Goal: Task Accomplishment & Management: Manage account settings

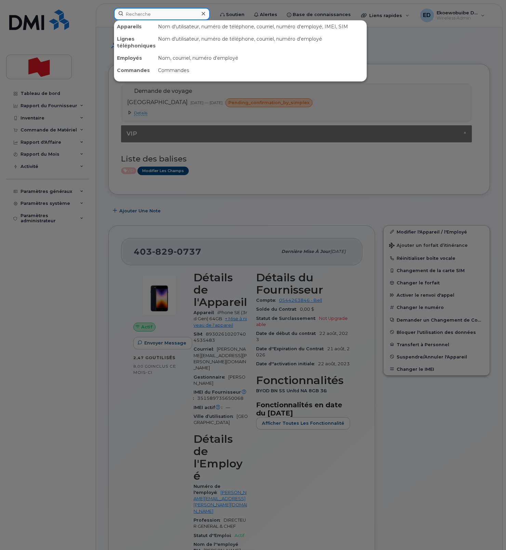
click at [143, 12] on input at bounding box center [162, 14] width 96 height 12
paste input "438-451-7412"
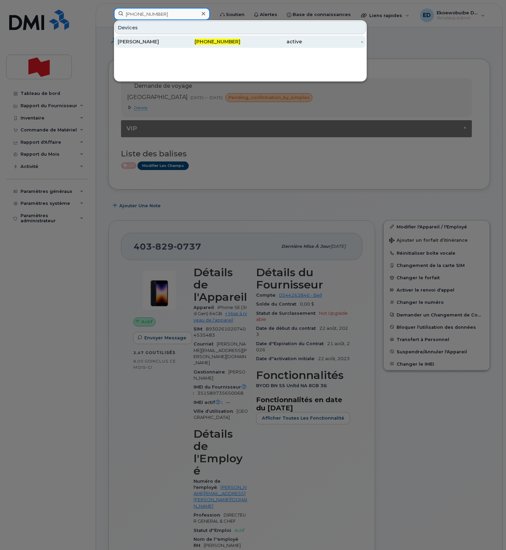
scroll to position [2, 0]
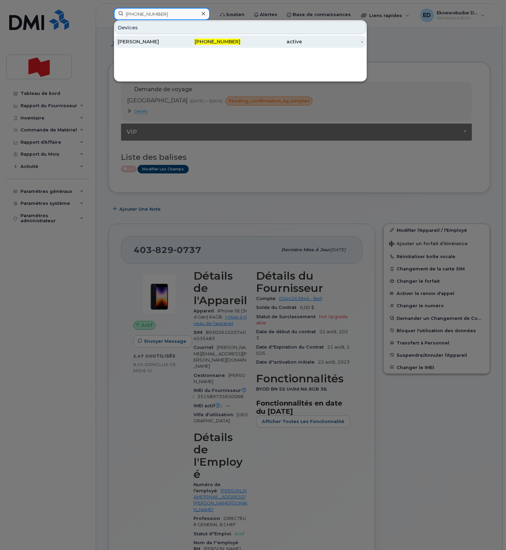
type input "438-451-7412"
click at [138, 42] on div "Nadia Miletti" at bounding box center [148, 41] width 61 height 7
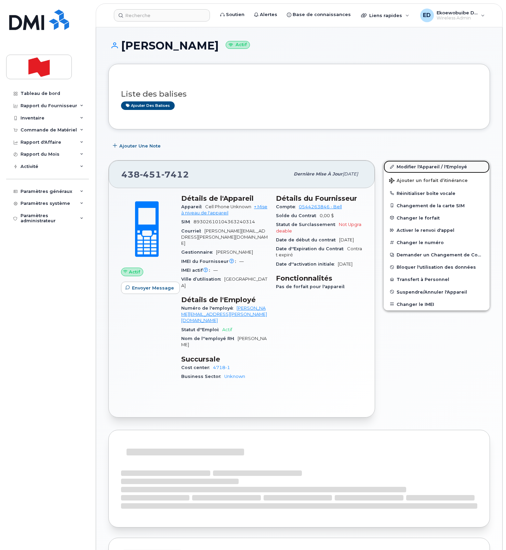
click at [407, 169] on link "Modifier l'Appareil / l'Employé" at bounding box center [436, 167] width 106 height 12
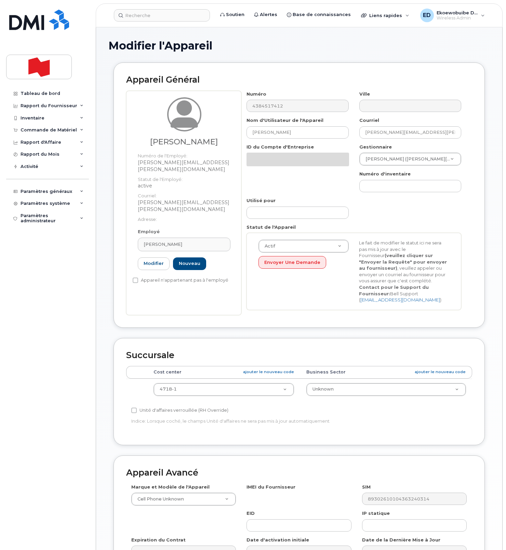
select select "22916206"
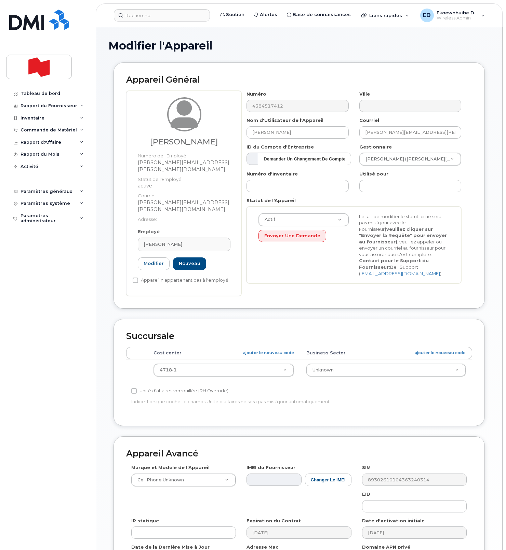
scroll to position [84, 0]
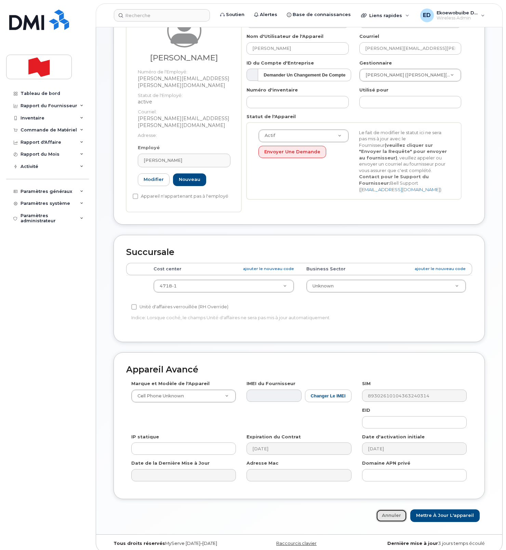
click at [392, 510] on link "Annuler" at bounding box center [391, 516] width 31 height 13
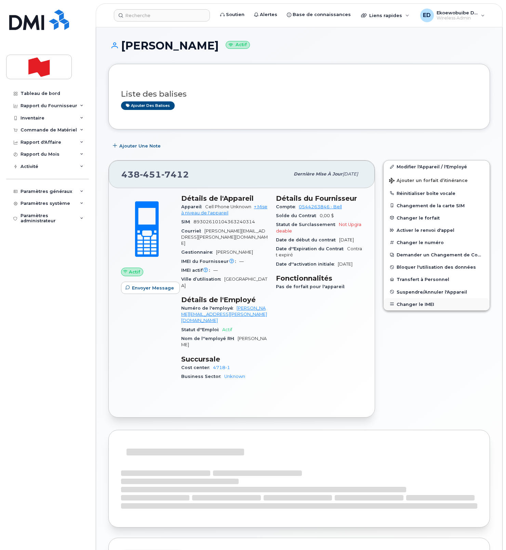
click at [407, 310] on button "Changer le IMEI" at bounding box center [436, 304] width 106 height 12
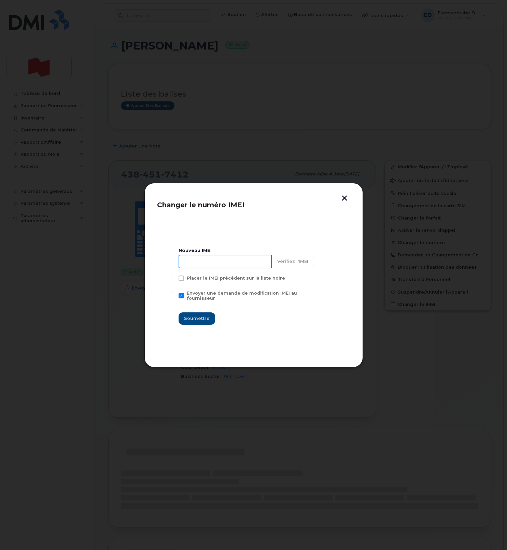
click at [202, 262] on input at bounding box center [225, 262] width 93 height 14
paste input "352764820346844"
type input "352764820346844"
click at [199, 318] on span "Soumettre" at bounding box center [197, 318] width 26 height 6
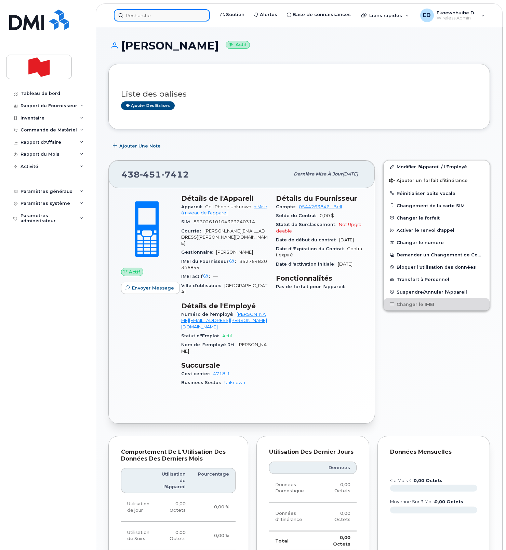
click at [148, 17] on input at bounding box center [162, 15] width 96 height 12
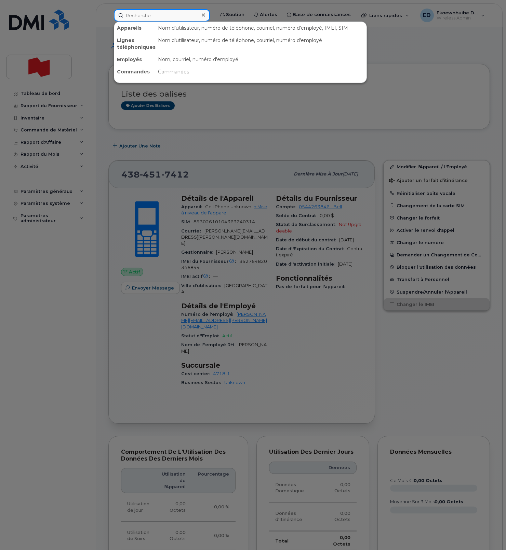
paste input "514-267-3168"
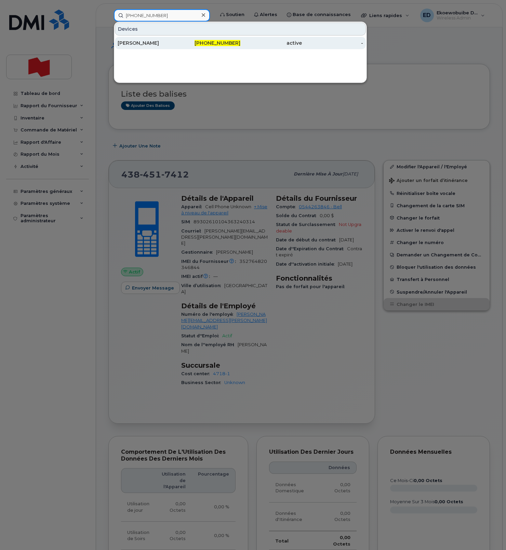
type input "514-267-3168"
click at [150, 45] on div "Stéphane Garcies" at bounding box center [148, 43] width 61 height 7
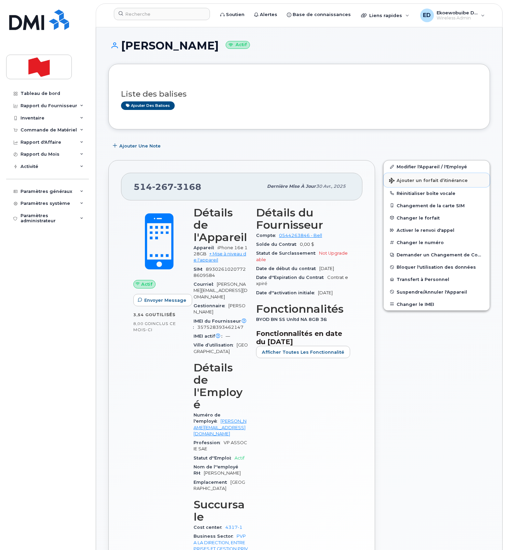
click at [411, 180] on span "Ajouter un forfait d’itinérance" at bounding box center [428, 181] width 79 height 6
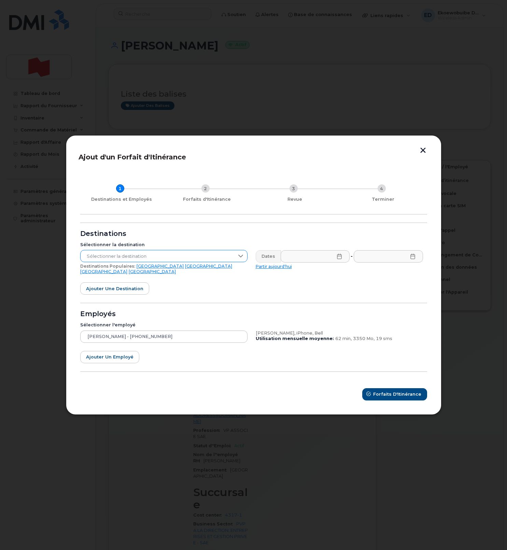
click at [190, 260] on span "Sélectionner la destination" at bounding box center [158, 256] width 154 height 12
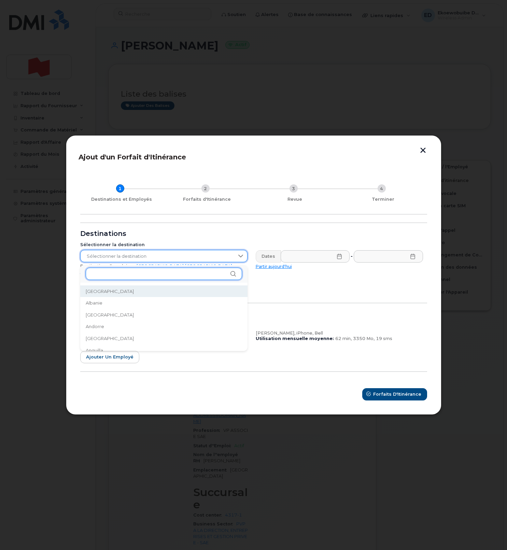
click at [150, 271] on input "text" at bounding box center [164, 274] width 156 height 12
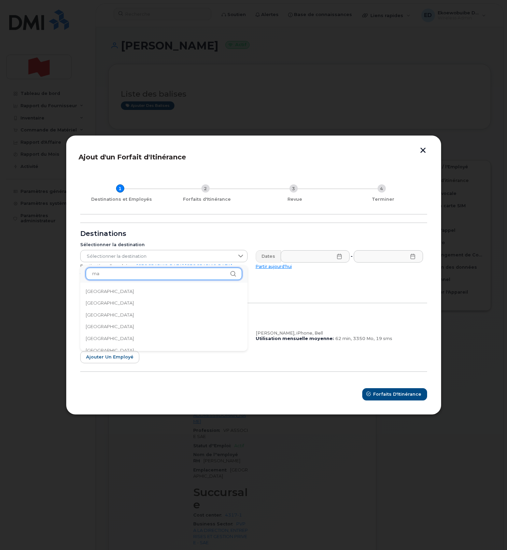
type input "m"
type input "fra"
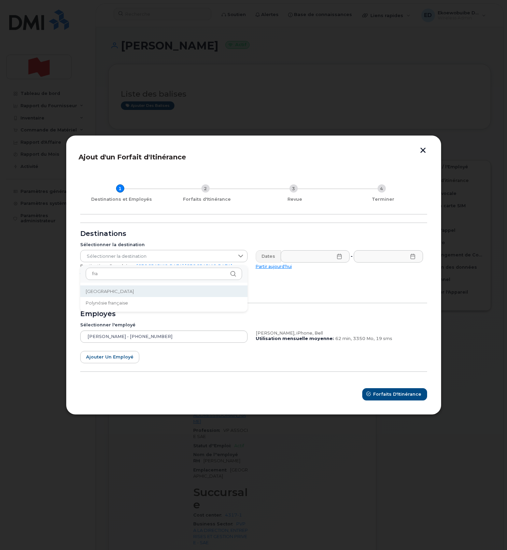
click at [114, 294] on li "France" at bounding box center [163, 292] width 167 height 12
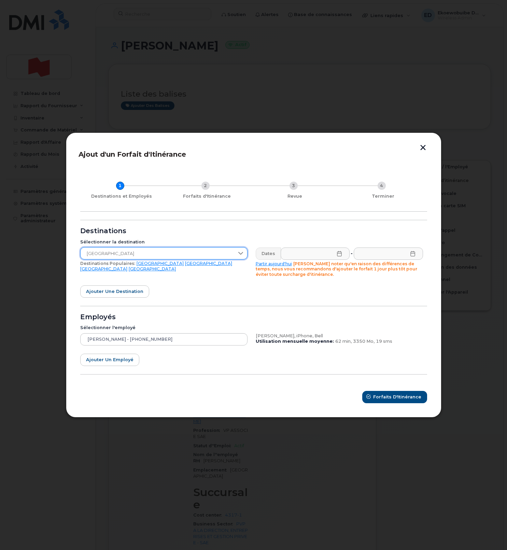
click at [339, 254] on icon at bounding box center [339, 253] width 5 height 5
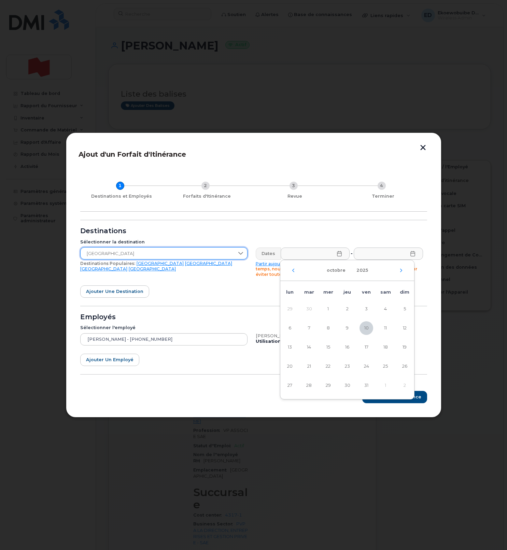
click at [232, 254] on span "France" at bounding box center [158, 254] width 154 height 12
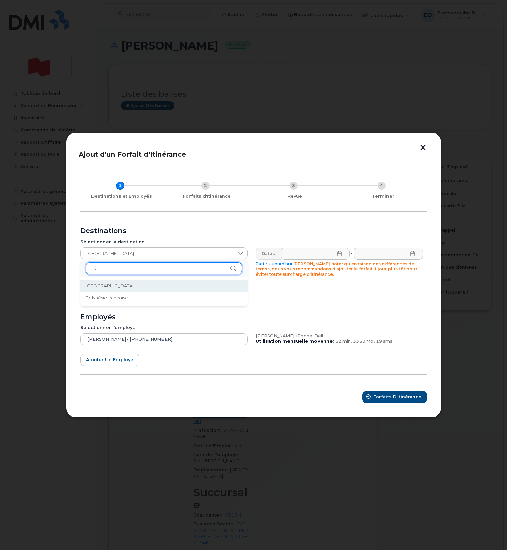
click at [112, 267] on input "fra" at bounding box center [164, 268] width 156 height 12
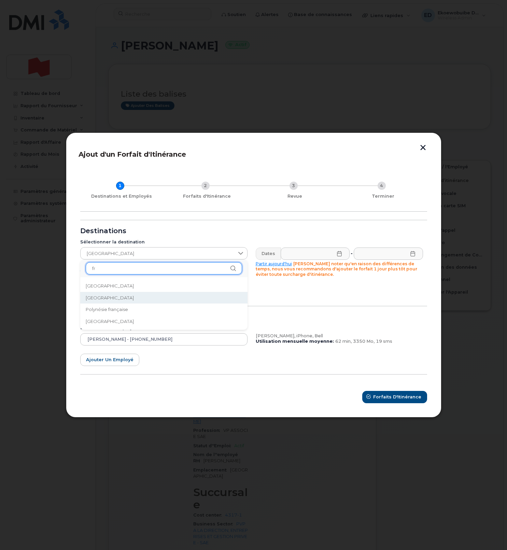
type input "f"
type input "c"
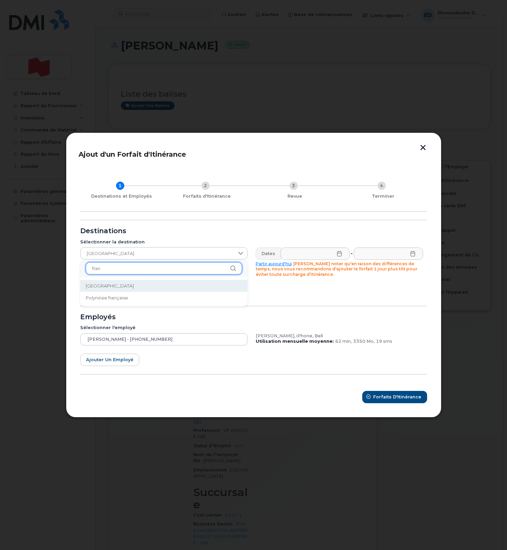
type input "fran"
click at [420, 149] on button "button" at bounding box center [423, 148] width 10 height 7
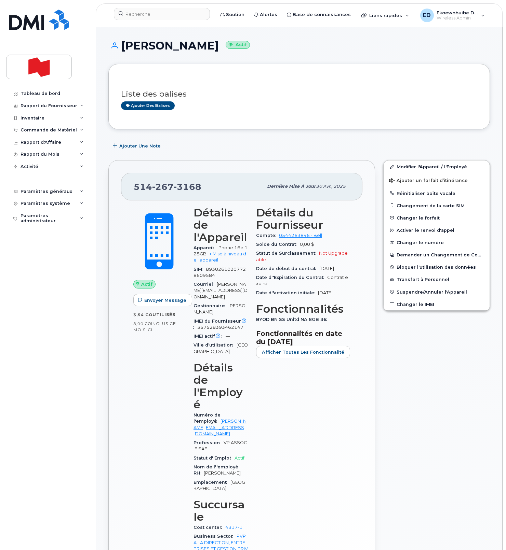
drag, startPoint x: 423, startPoint y: 148, endPoint x: 426, endPoint y: 151, distance: 4.9
click at [423, 148] on div "Ajouter une Note" at bounding box center [298, 146] width 381 height 12
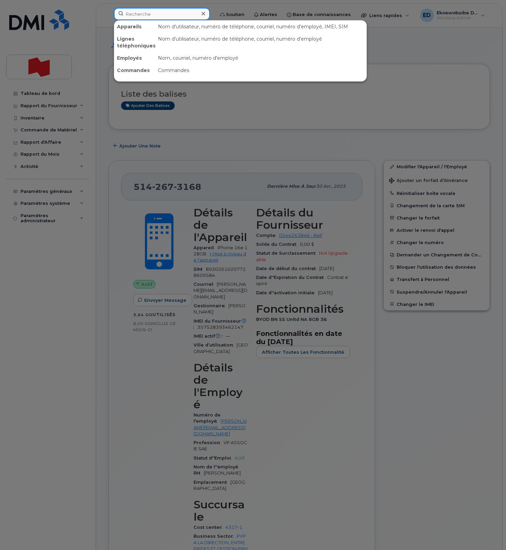
drag, startPoint x: 139, startPoint y: 11, endPoint x: 142, endPoint y: 13, distance: 4.0
click at [141, 12] on input at bounding box center [162, 14] width 96 height 12
paste input "Catherine Gratton"
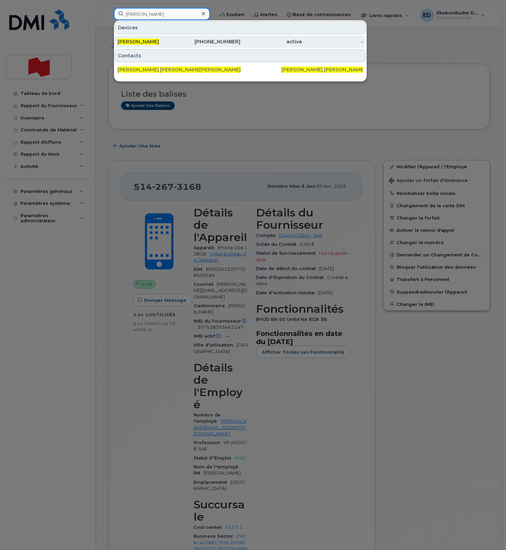
type input "Catherine Gratton"
click at [150, 41] on span "Catherine Gratton" at bounding box center [138, 42] width 41 height 6
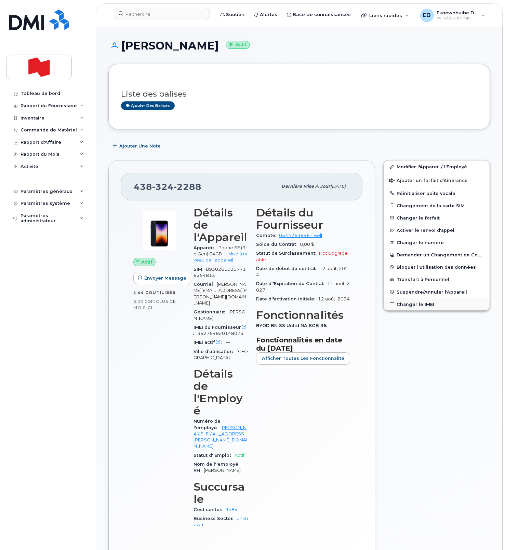
click at [414, 305] on button "Changer le IMEI" at bounding box center [436, 304] width 106 height 12
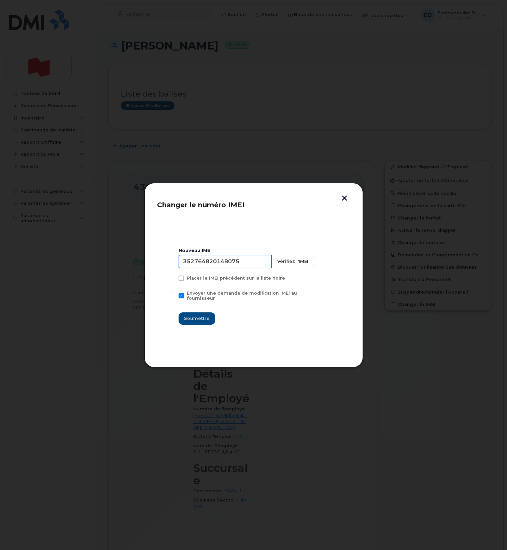
click at [233, 268] on input "352764820148075" at bounding box center [225, 262] width 93 height 14
click at [344, 197] on button "button" at bounding box center [345, 198] width 10 height 7
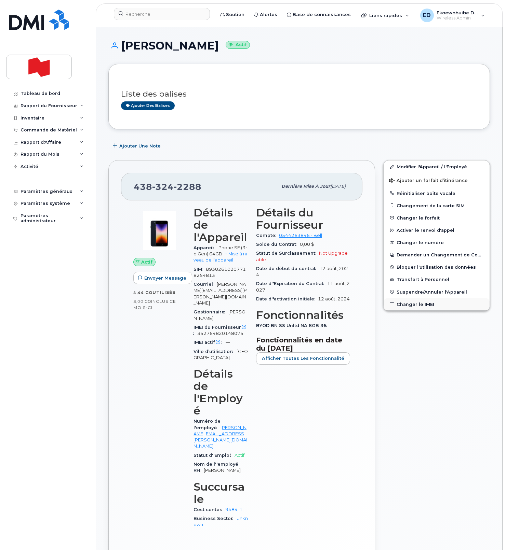
click at [423, 303] on button "Changer le IMEI" at bounding box center [436, 304] width 106 height 12
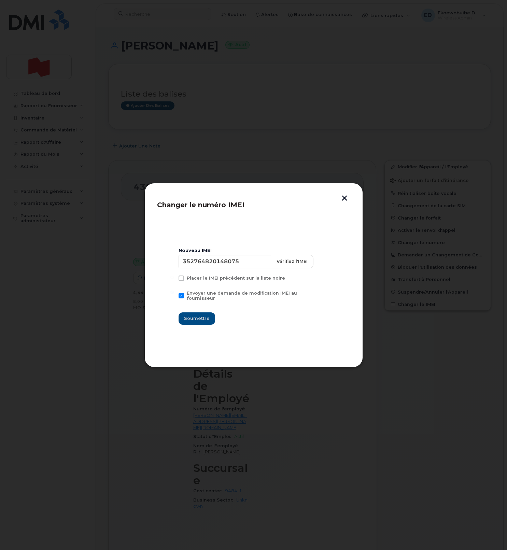
click at [345, 198] on button "button" at bounding box center [345, 198] width 10 height 7
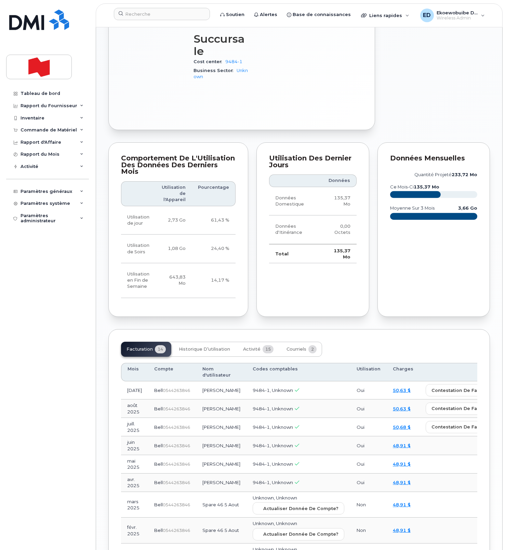
scroll to position [451, 0]
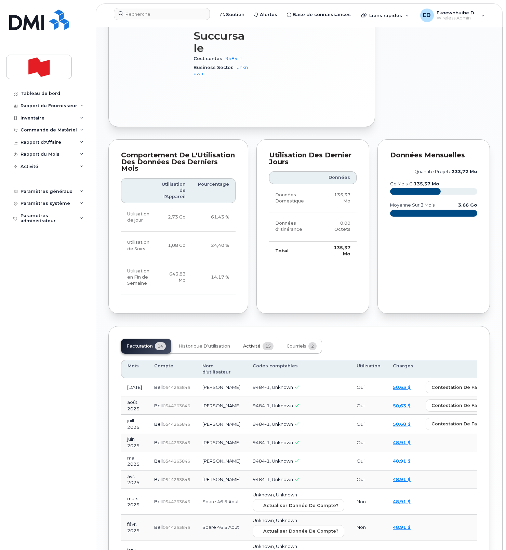
click at [249, 344] on span "Activité" at bounding box center [251, 346] width 17 height 5
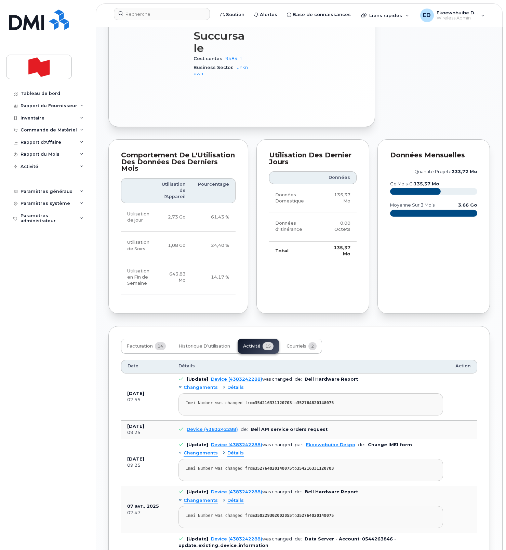
scroll to position [452, 0]
click at [277, 400] on strong "354216331120703" at bounding box center [272, 402] width 37 height 5
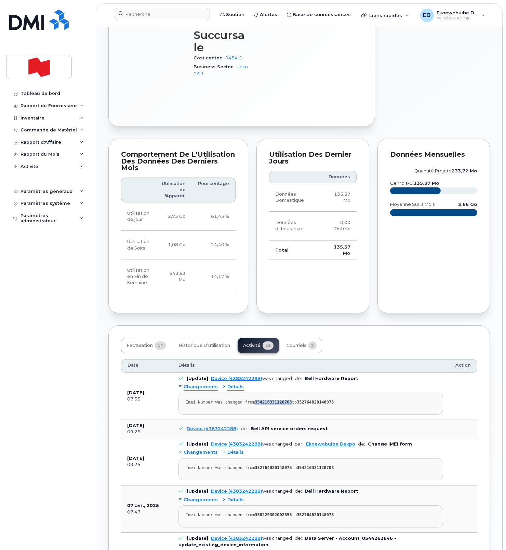
click at [277, 400] on strong "354216331120703" at bounding box center [272, 402] width 37 height 5
copy strong "354216331120703"
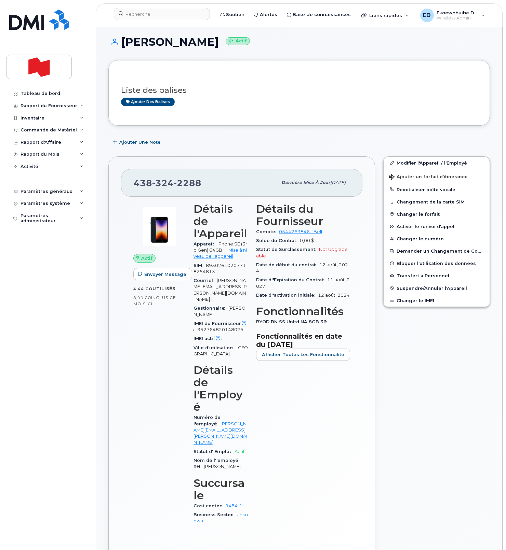
scroll to position [0, 0]
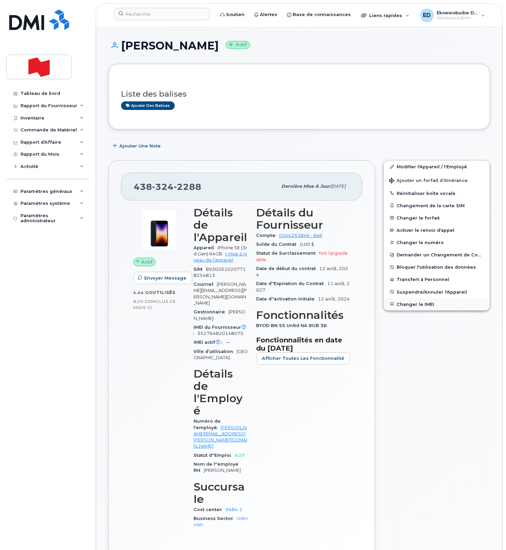
click at [409, 304] on button "Changer le IMEI" at bounding box center [436, 304] width 106 height 12
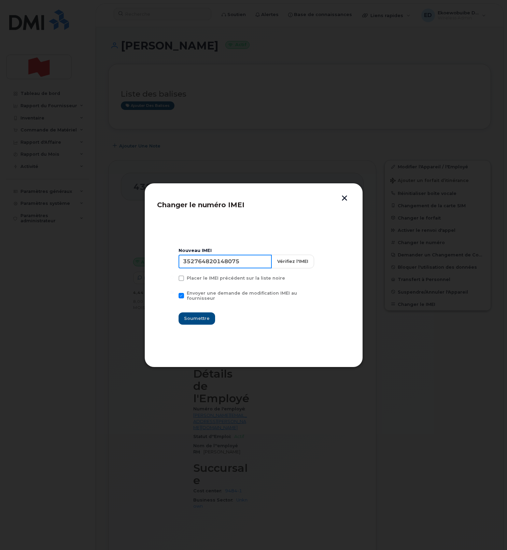
click at [230, 265] on input "352764820148075" at bounding box center [225, 262] width 93 height 14
paste input "4216331120703"
type input "354216331120703"
click at [206, 317] on span "Soumettre" at bounding box center [197, 318] width 26 height 6
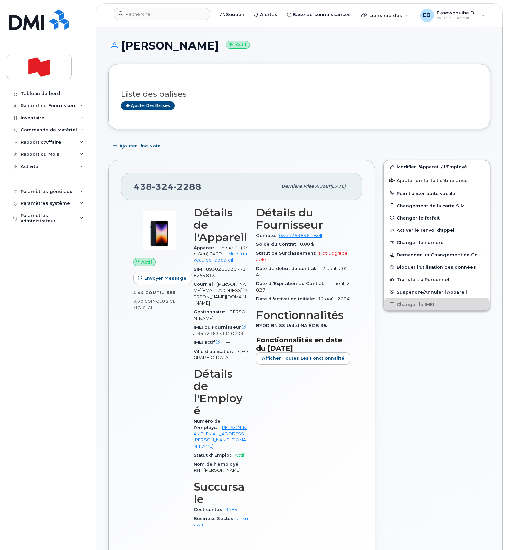
drag, startPoint x: 421, startPoint y: 355, endPoint x: 379, endPoint y: 389, distance: 54.0
click at [422, 357] on div "Modifier l'Appareil / l'Employé Ajouter un forfait d’itinérance Réinitialiser b…" at bounding box center [436, 369] width 115 height 426
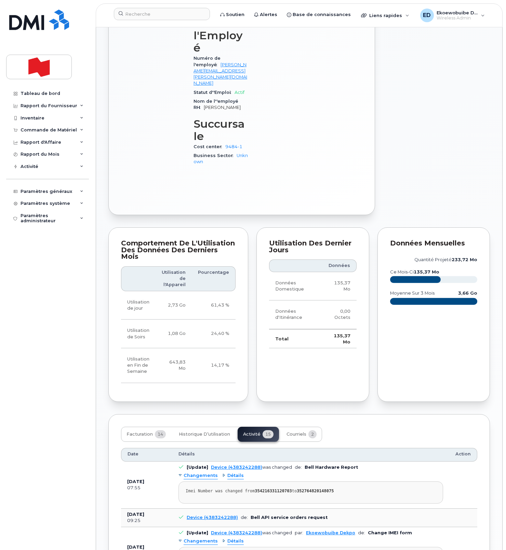
scroll to position [364, 0]
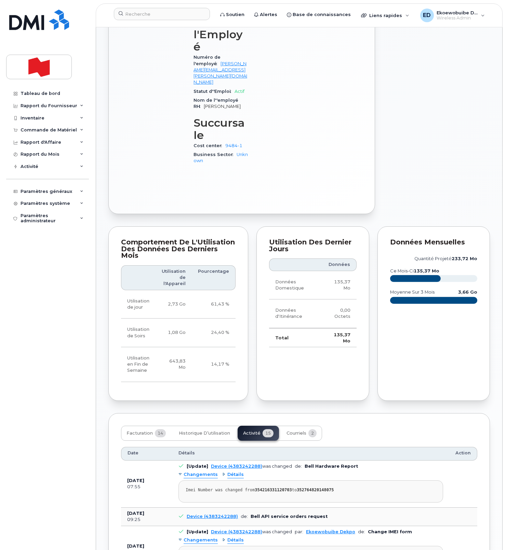
click at [252, 426] on div "Facturation 14 Historique d’utilisation Activité 15 Courriels 2" at bounding box center [221, 433] width 201 height 15
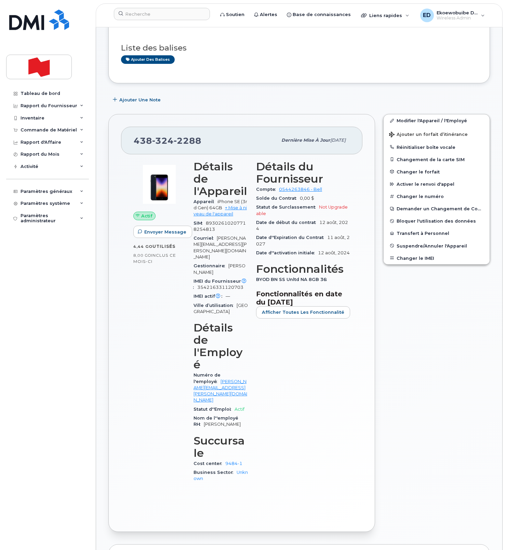
scroll to position [41, 0]
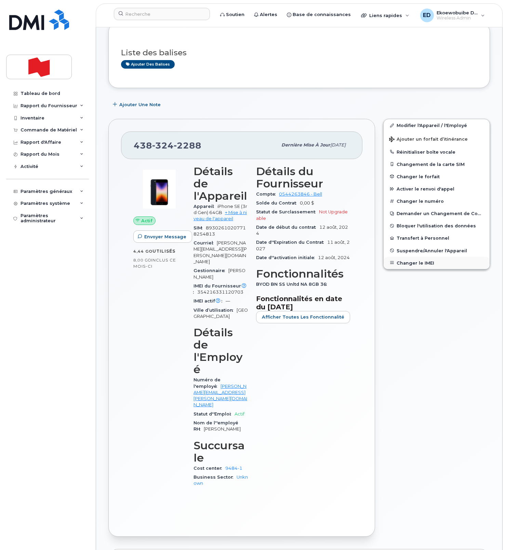
click at [405, 263] on button "Changer le IMEI" at bounding box center [436, 263] width 106 height 12
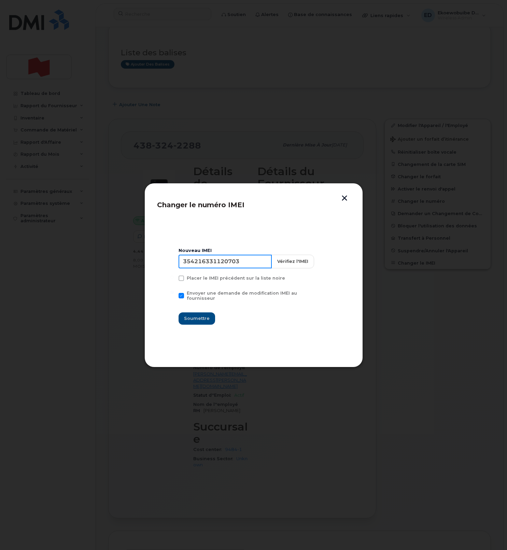
click at [233, 266] on input "354216331120703" at bounding box center [225, 262] width 93 height 14
click at [232, 266] on input "354216331120703" at bounding box center [225, 262] width 93 height 14
click at [346, 200] on button "button" at bounding box center [345, 198] width 10 height 7
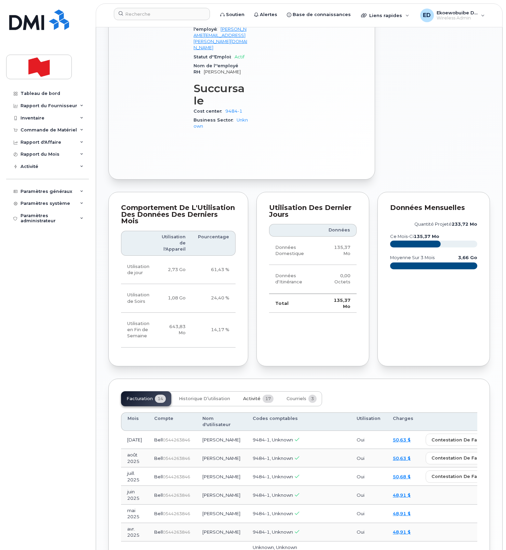
click at [254, 396] on span "Activité" at bounding box center [251, 398] width 17 height 5
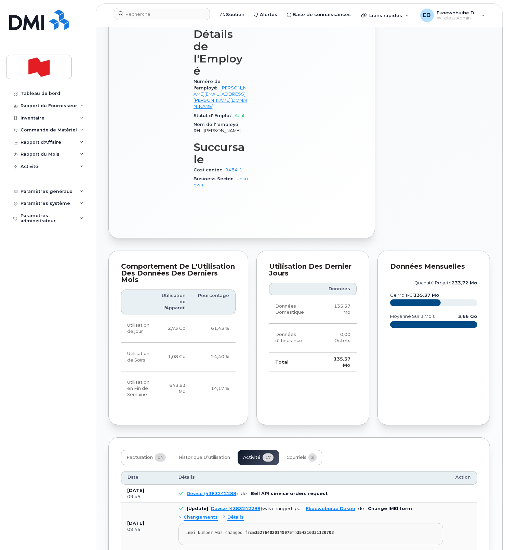
scroll to position [399, 0]
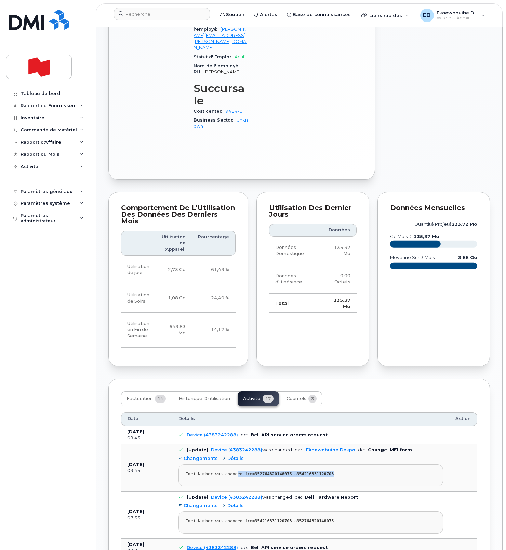
drag, startPoint x: 356, startPoint y: 409, endPoint x: 265, endPoint y: 414, distance: 91.0
click at [238, 472] on div "Imei Number was changed from 352764820148075 to 354216331120703" at bounding box center [310, 474] width 250 height 5
click at [355, 465] on pre "Imei Number was changed from 352764820148075 to 354216331120703" at bounding box center [310, 476] width 264 height 22
drag, startPoint x: 342, startPoint y: 407, endPoint x: 180, endPoint y: 406, distance: 162.3
click at [180, 465] on pre "Imei Number was changed from 352764820148075 to 354216331120703" at bounding box center [310, 476] width 264 height 22
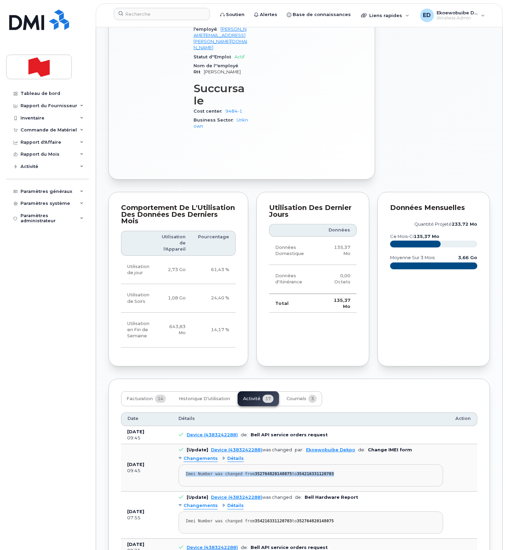
copy div "Imei Number was changed from 352764820148075 to 354216331120703"
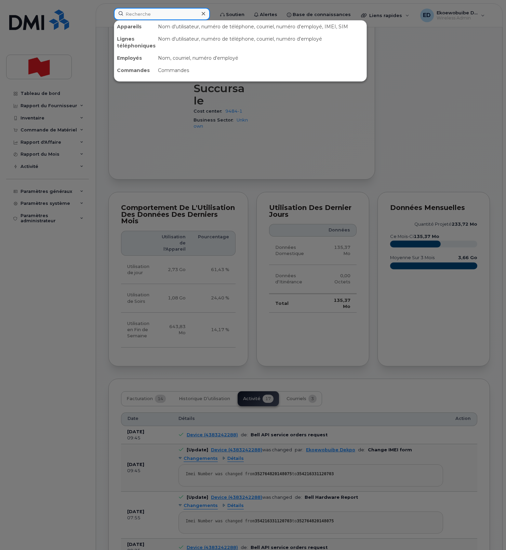
click at [139, 18] on input at bounding box center [162, 14] width 96 height 12
paste input "Vanessa Seguin"
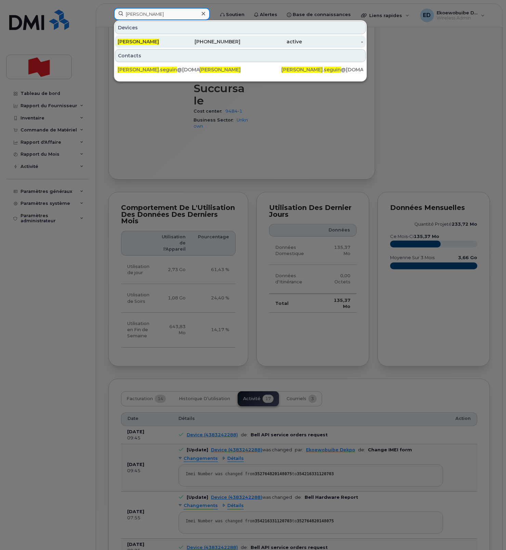
type input "Vanessa Seguin"
click at [144, 43] on span "Vanessa Seguin" at bounding box center [138, 42] width 41 height 6
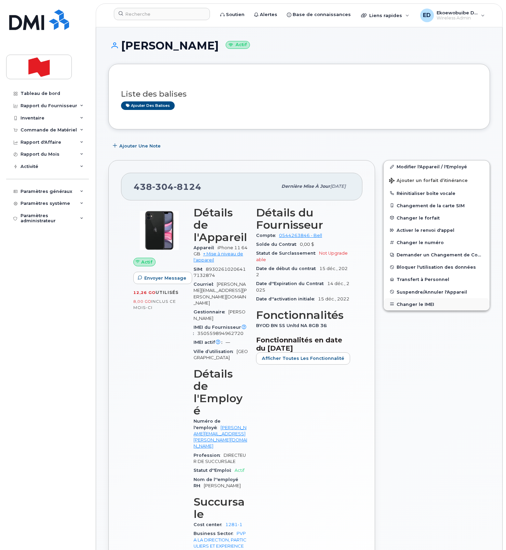
click at [423, 303] on button "Changer le IMEI" at bounding box center [436, 304] width 106 height 12
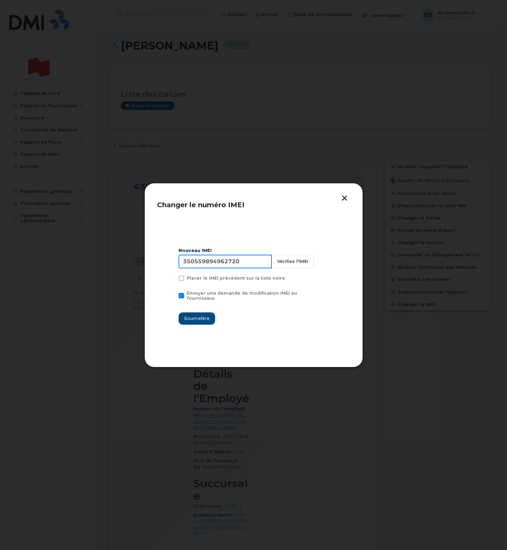
click at [215, 265] on input "350559894962720" at bounding box center [225, 262] width 93 height 14
click at [345, 198] on button "button" at bounding box center [345, 198] width 10 height 7
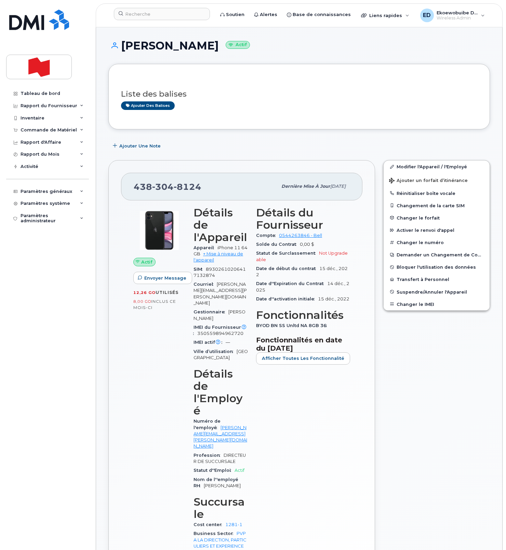
click at [190, 46] on h1 "Vanessa Seguin Actif" at bounding box center [298, 46] width 381 height 12
copy h1 "Seguin"
click at [227, 74] on div "Liste des balises Ajouter des balises" at bounding box center [298, 97] width 381 height 66
drag, startPoint x: 143, startPoint y: 14, endPoint x: 148, endPoint y: 15, distance: 5.0
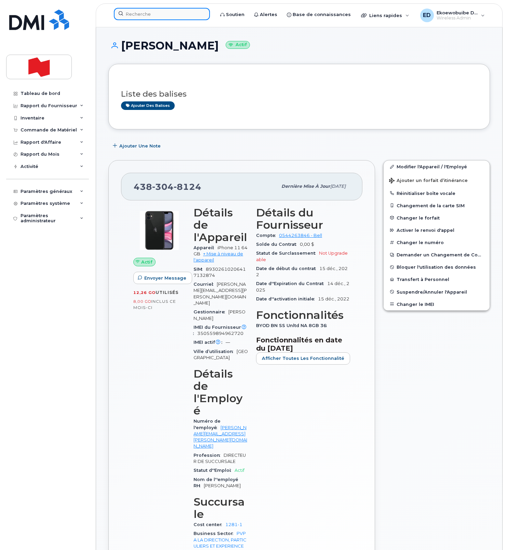
click at [142, 14] on input at bounding box center [162, 14] width 96 height 12
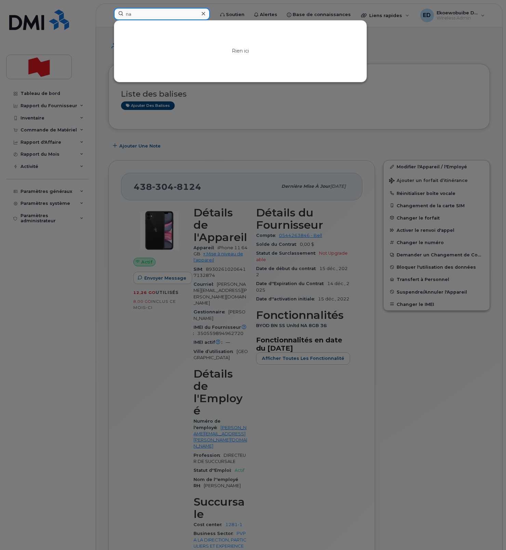
type input "n"
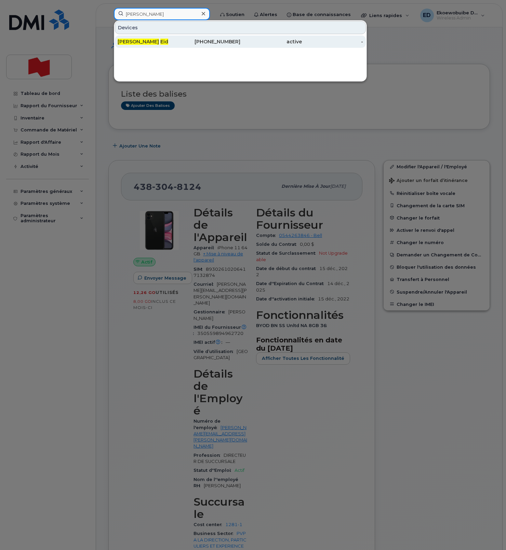
type input "eid nadim"
click at [130, 43] on span "Nadim" at bounding box center [138, 42] width 41 height 6
